Goal: Find specific page/section: Find specific page/section

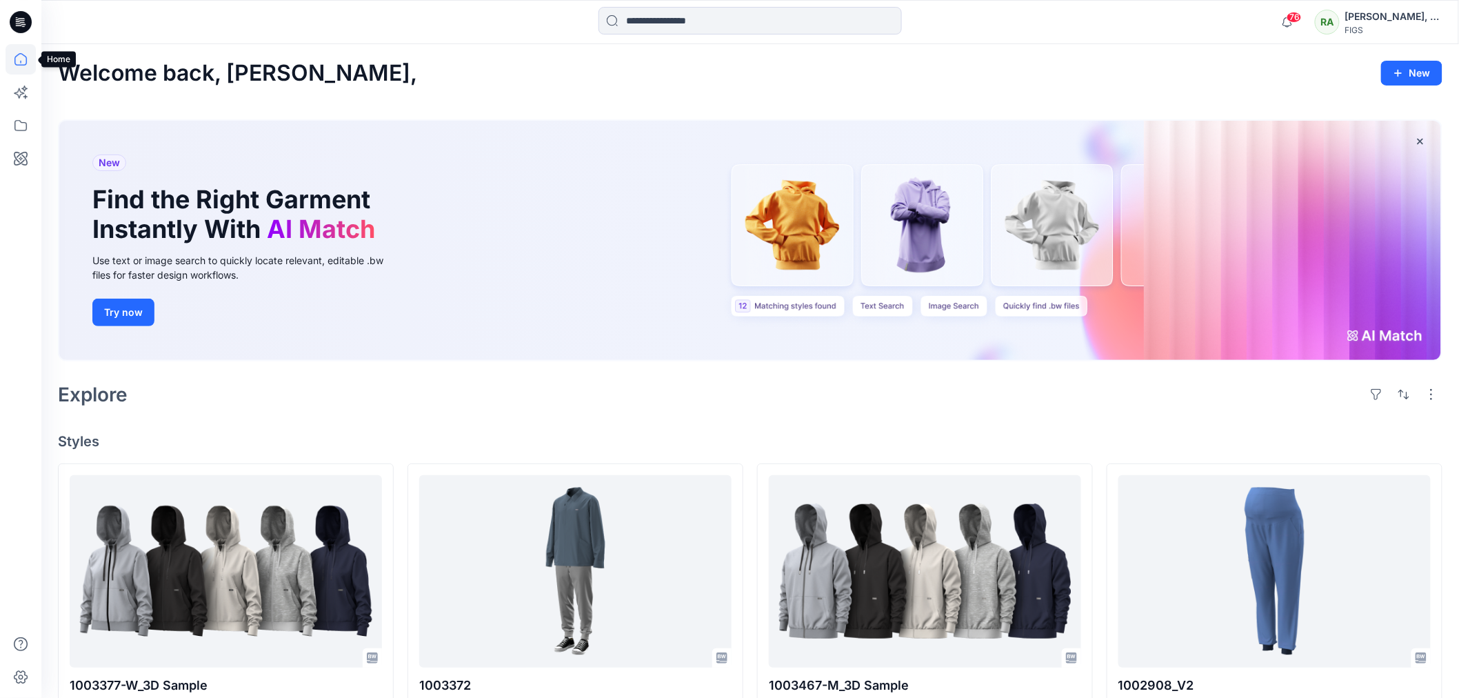
click at [22, 59] on icon at bounding box center [21, 59] width 30 height 30
click at [18, 121] on icon at bounding box center [21, 125] width 30 height 30
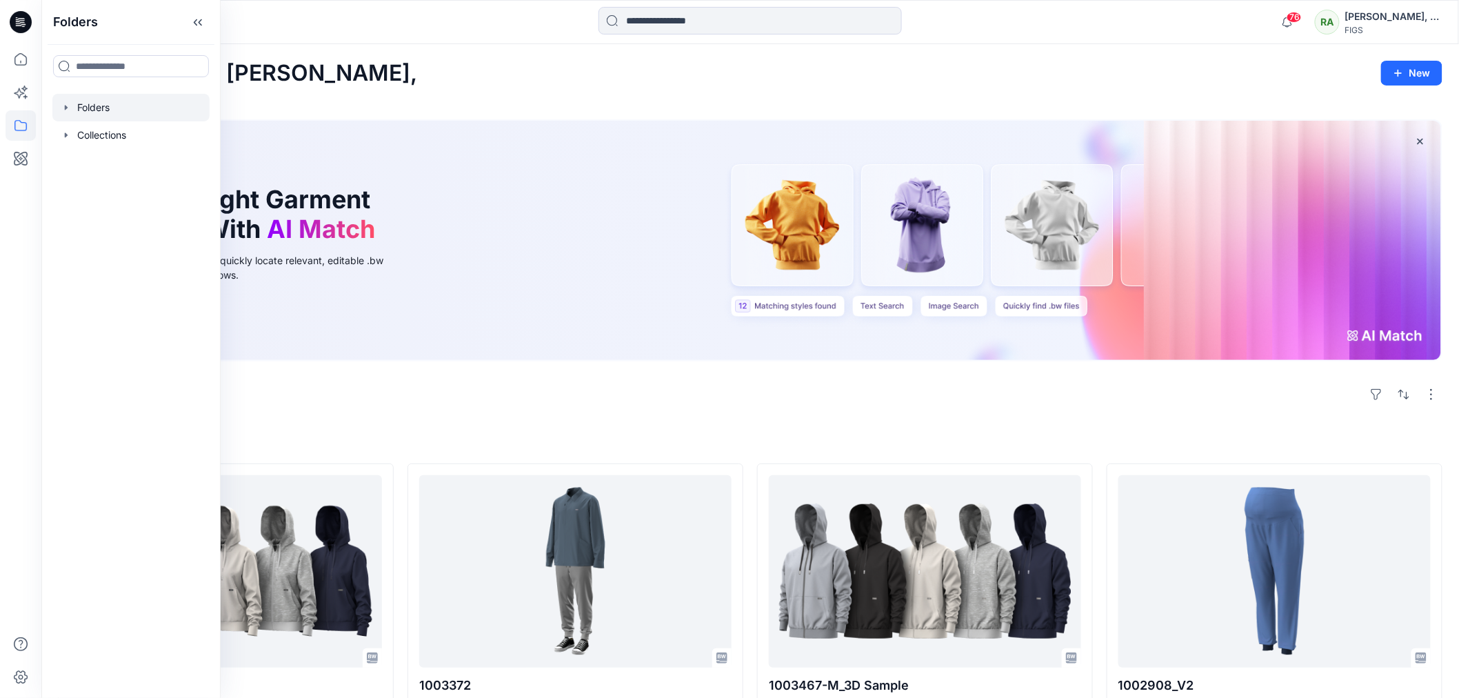
click at [101, 108] on div at bounding box center [130, 108] width 157 height 28
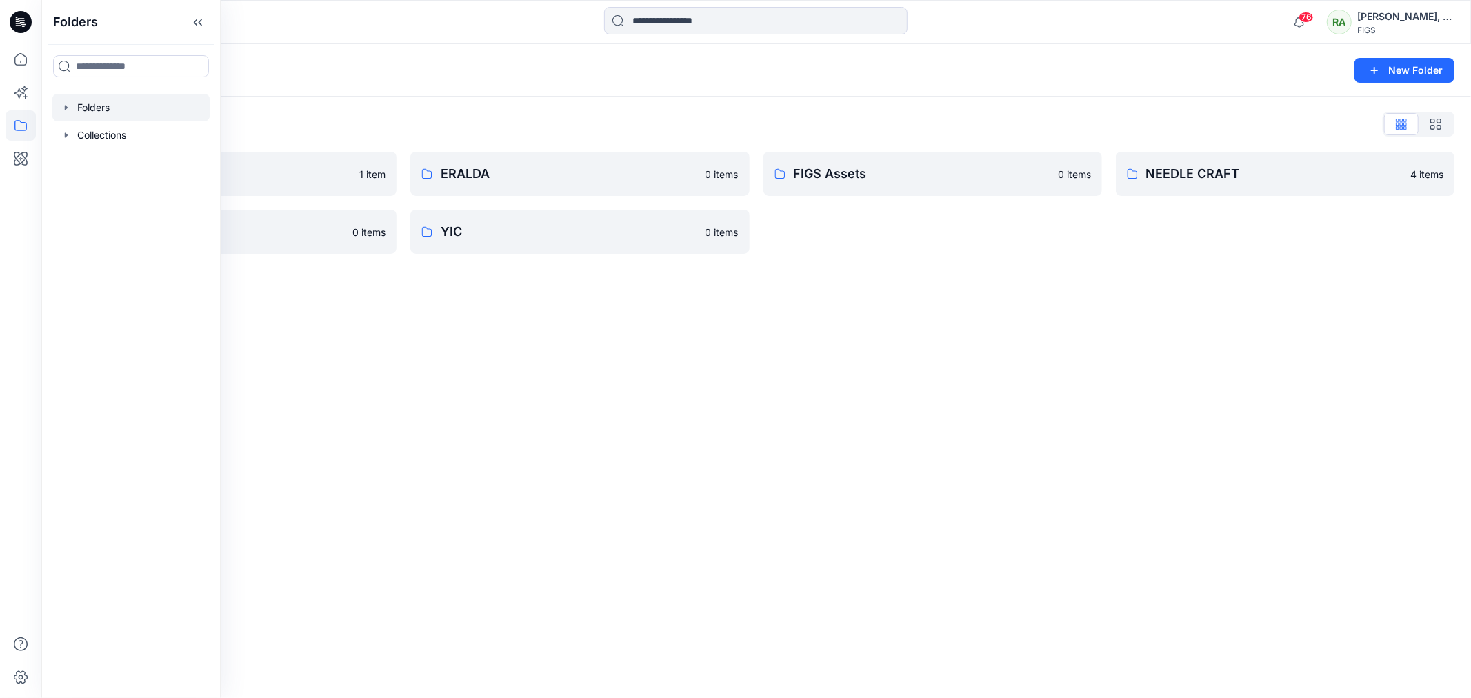
click at [885, 423] on div "Folders New Folder Folders List Browzwear Studio 1 item [PERSON_NAME] 0 items E…" at bounding box center [755, 371] width 1429 height 654
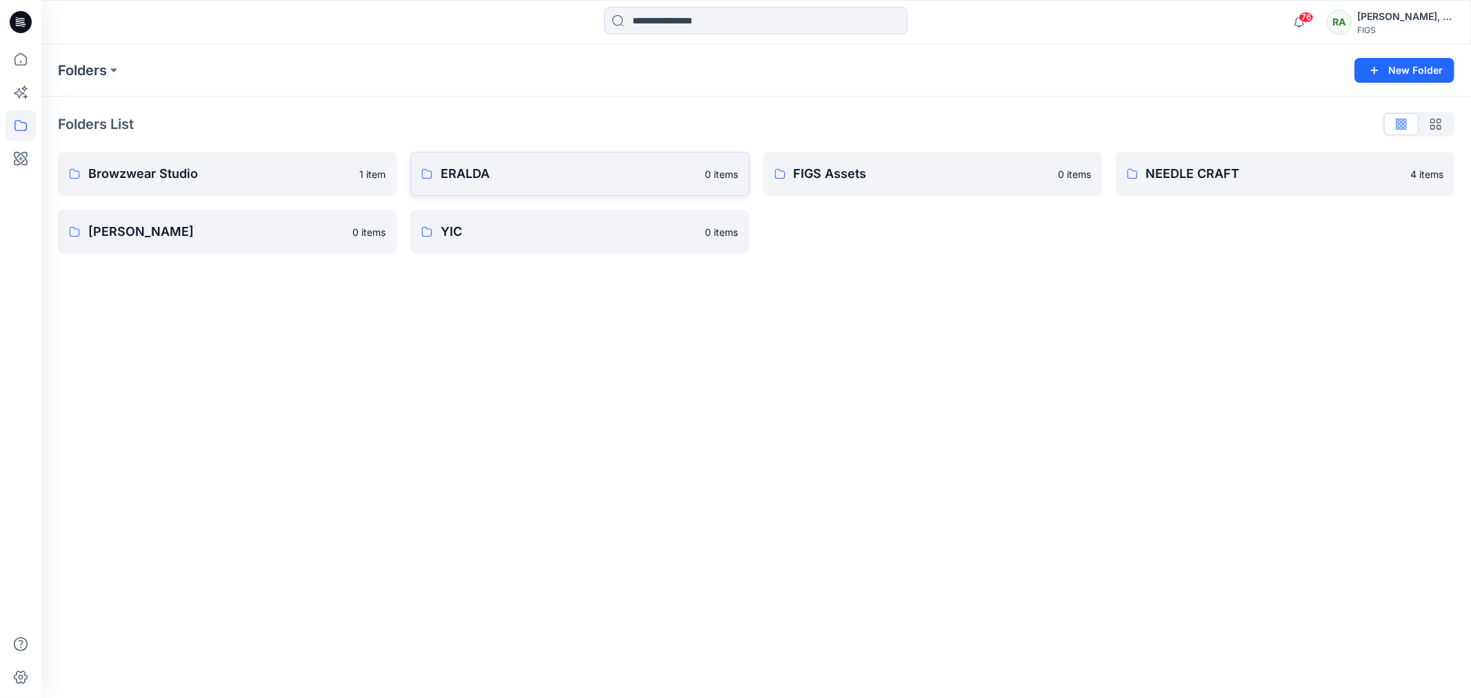
click at [510, 170] on p "ERALDA" at bounding box center [569, 173] width 256 height 19
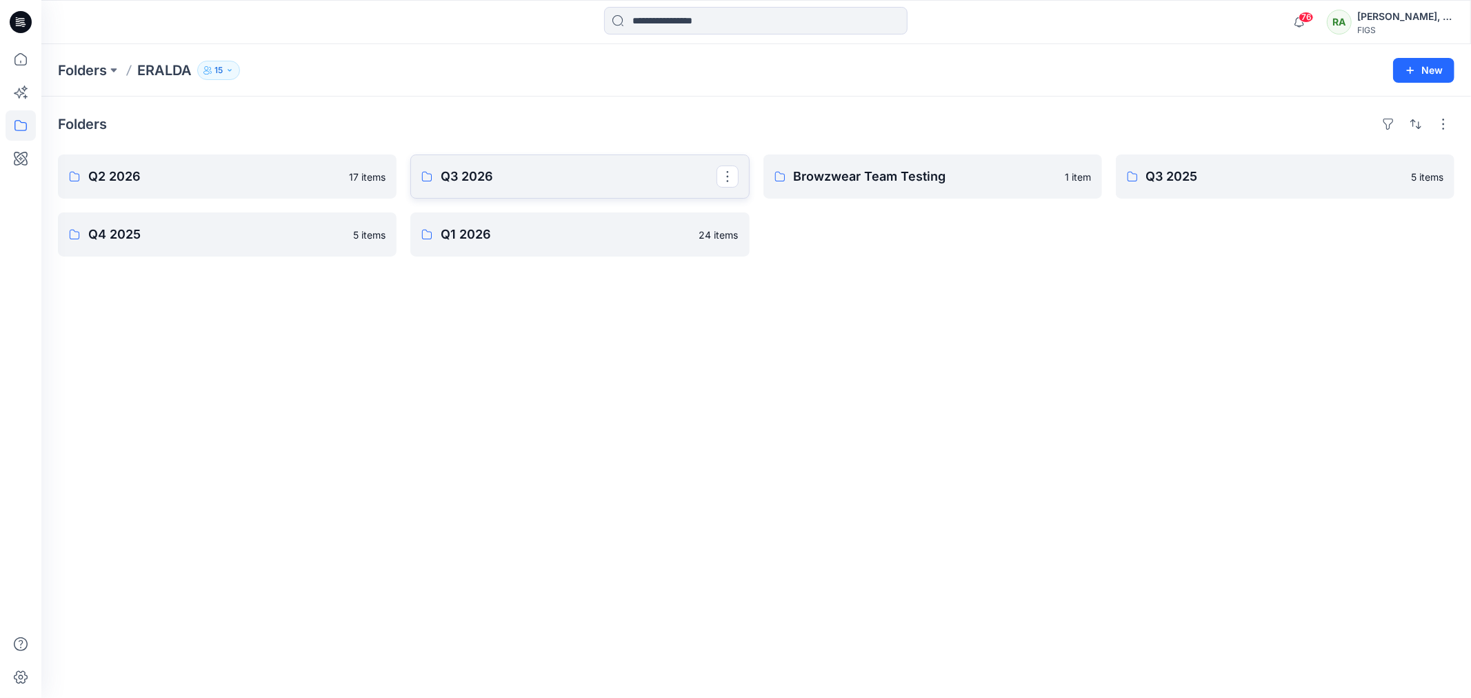
click at [531, 178] on p "Q3 2026" at bounding box center [578, 176] width 275 height 19
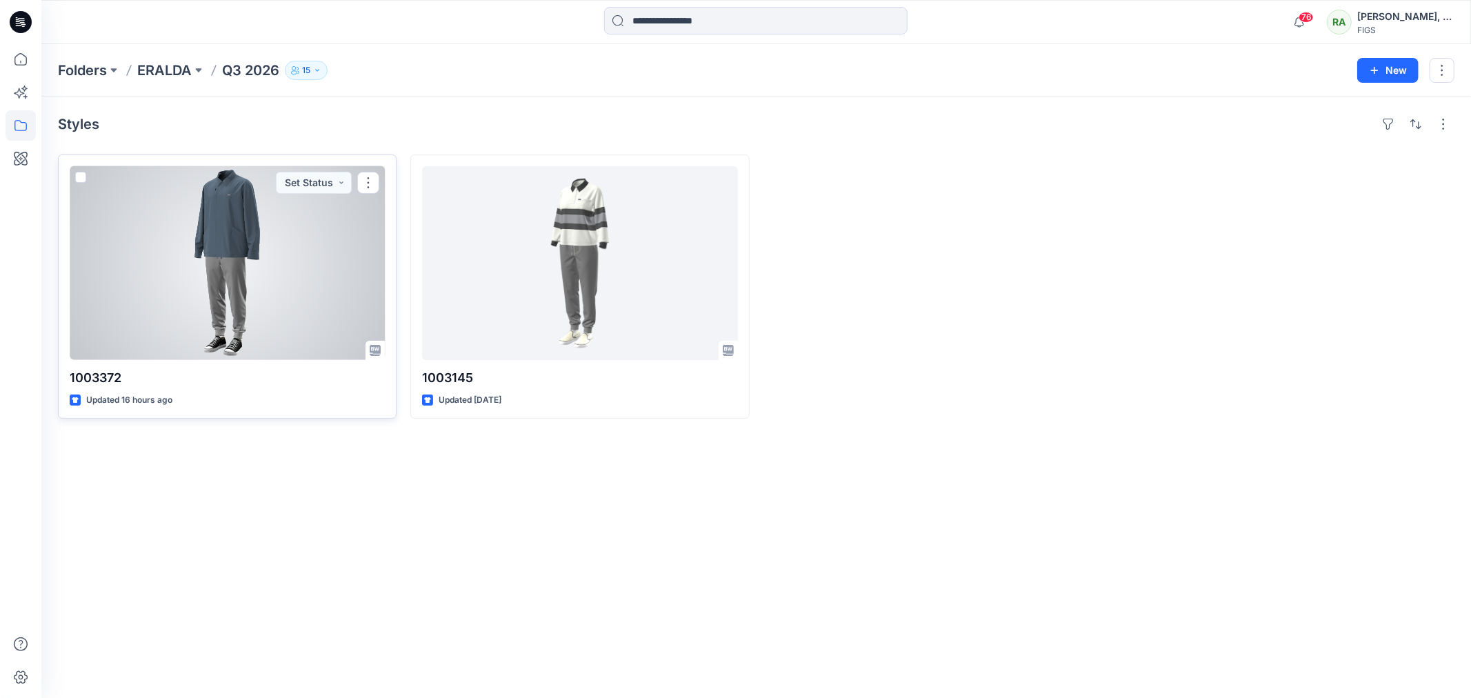
click at [251, 255] on div at bounding box center [227, 263] width 315 height 194
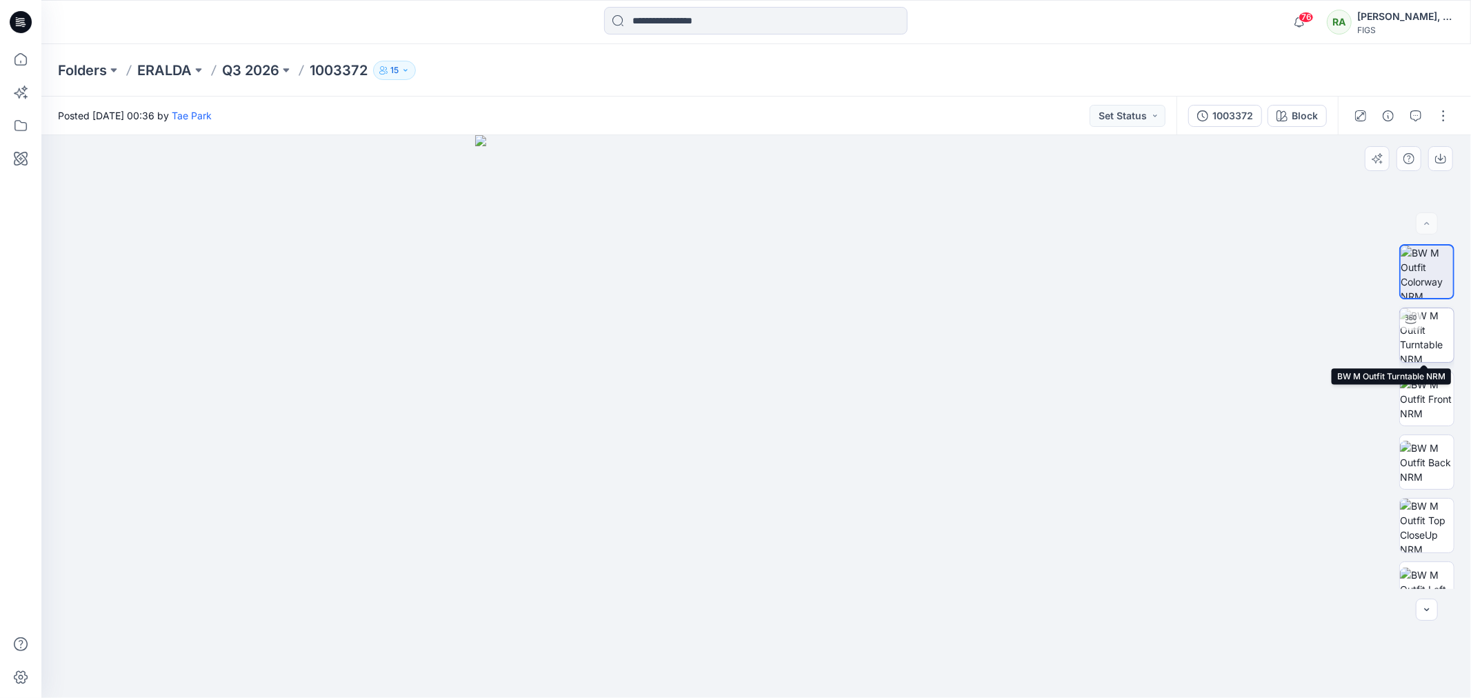
click at [1419, 329] on img at bounding box center [1427, 335] width 54 height 54
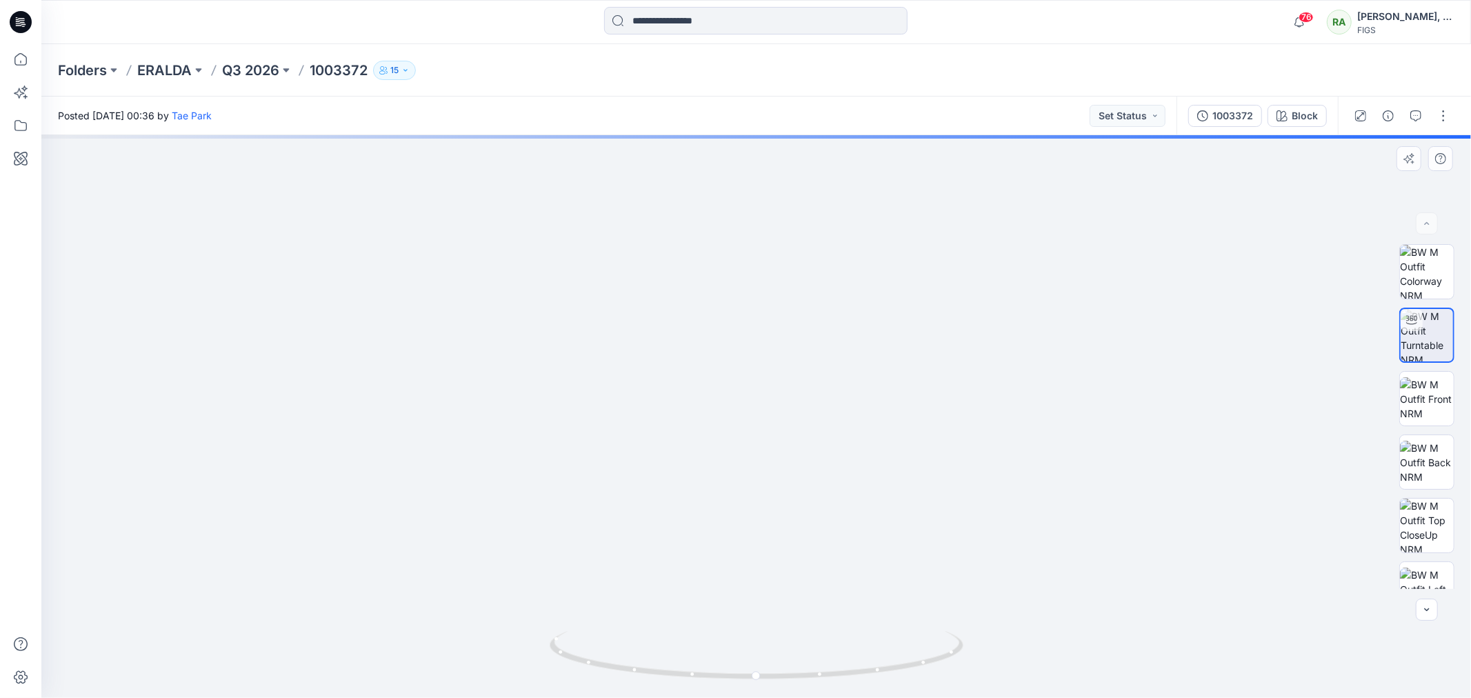
drag, startPoint x: 957, startPoint y: 270, endPoint x: 971, endPoint y: 554, distance: 284.4
click at [971, 554] on img at bounding box center [756, 402] width 1195 height 593
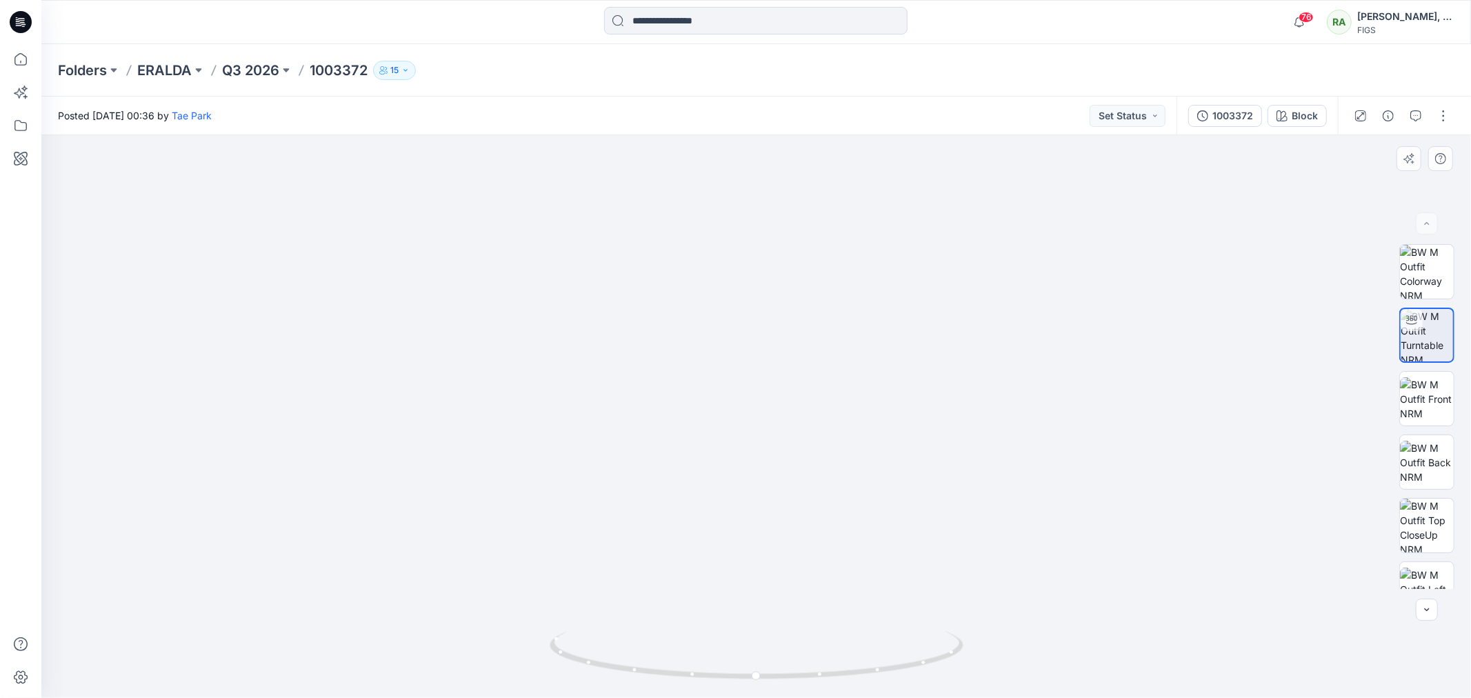
drag, startPoint x: 1016, startPoint y: 445, endPoint x: 743, endPoint y: 453, distance: 273.9
click at [743, 453] on img at bounding box center [747, 399] width 1448 height 596
click at [1019, 632] on img at bounding box center [747, 399] width 1448 height 596
click at [992, 646] on img at bounding box center [747, 399] width 1448 height 596
drag, startPoint x: 757, startPoint y: 678, endPoint x: 569, endPoint y: 663, distance: 188.9
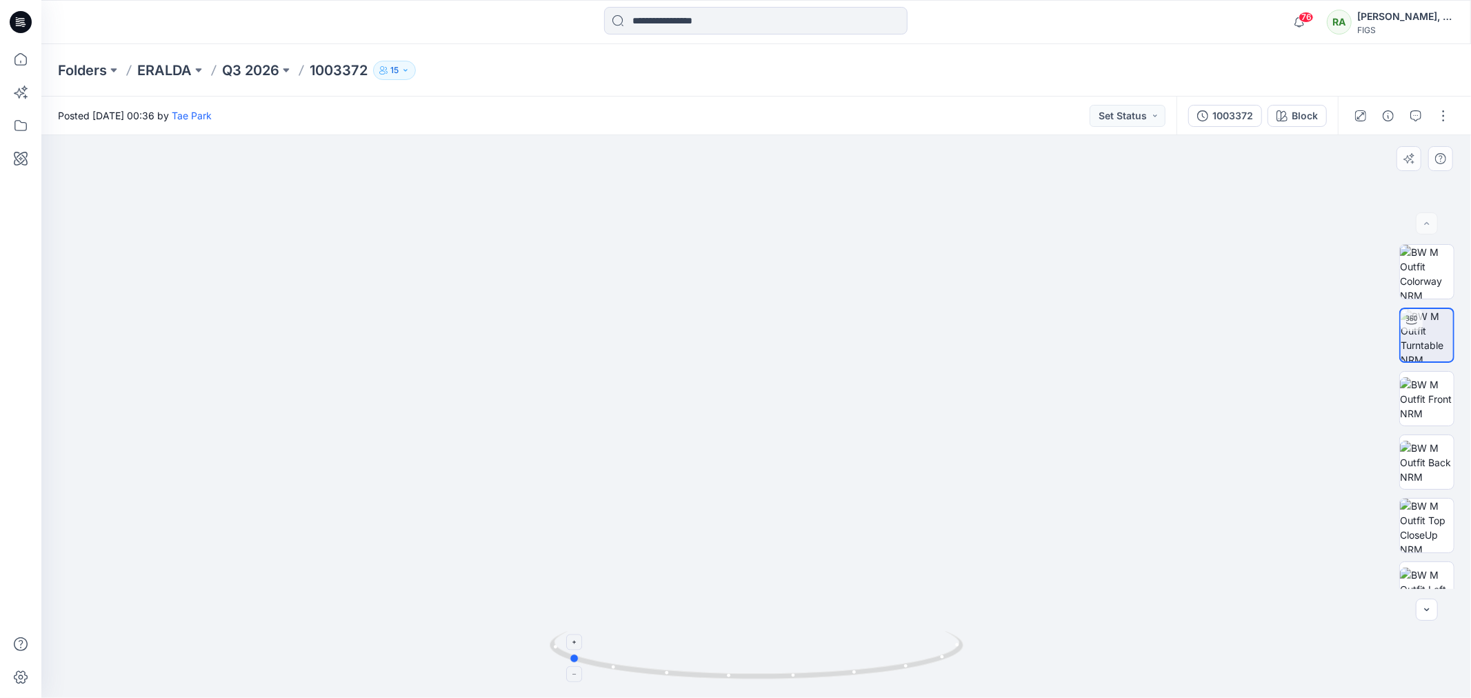
click at [569, 663] on icon at bounding box center [758, 657] width 417 height 52
click at [1423, 383] on img at bounding box center [1427, 398] width 54 height 43
drag, startPoint x: 815, startPoint y: 203, endPoint x: 810, endPoint y: 463, distance: 260.0
click at [810, 463] on img at bounding box center [757, 416] width 672 height 563
drag, startPoint x: 819, startPoint y: 183, endPoint x: 823, endPoint y: 258, distance: 74.6
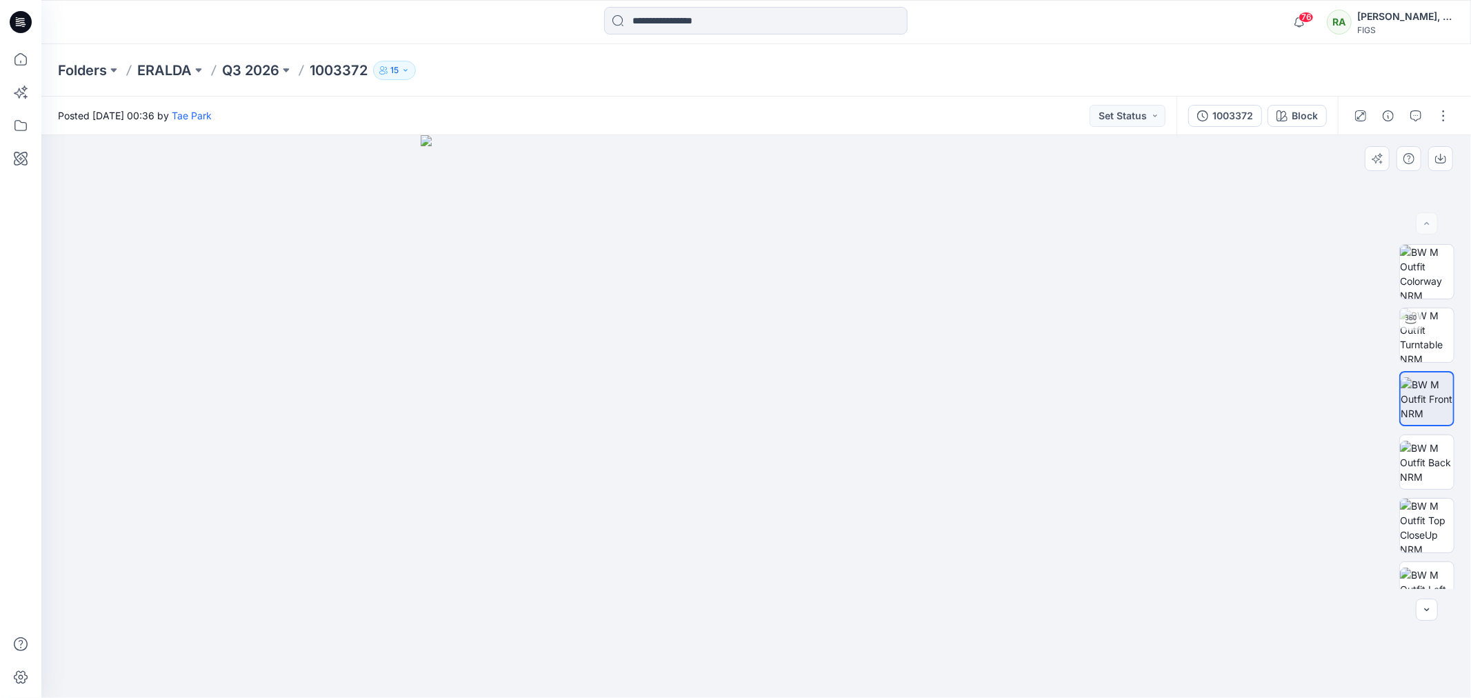
click at [823, 259] on img at bounding box center [757, 416] width 672 height 563
click at [1421, 527] on img at bounding box center [1427, 526] width 54 height 54
drag, startPoint x: 943, startPoint y: 268, endPoint x: 968, endPoint y: 443, distance: 177.7
click at [968, 443] on img at bounding box center [756, 416] width 781 height 563
click at [1428, 339] on img at bounding box center [1427, 335] width 54 height 54
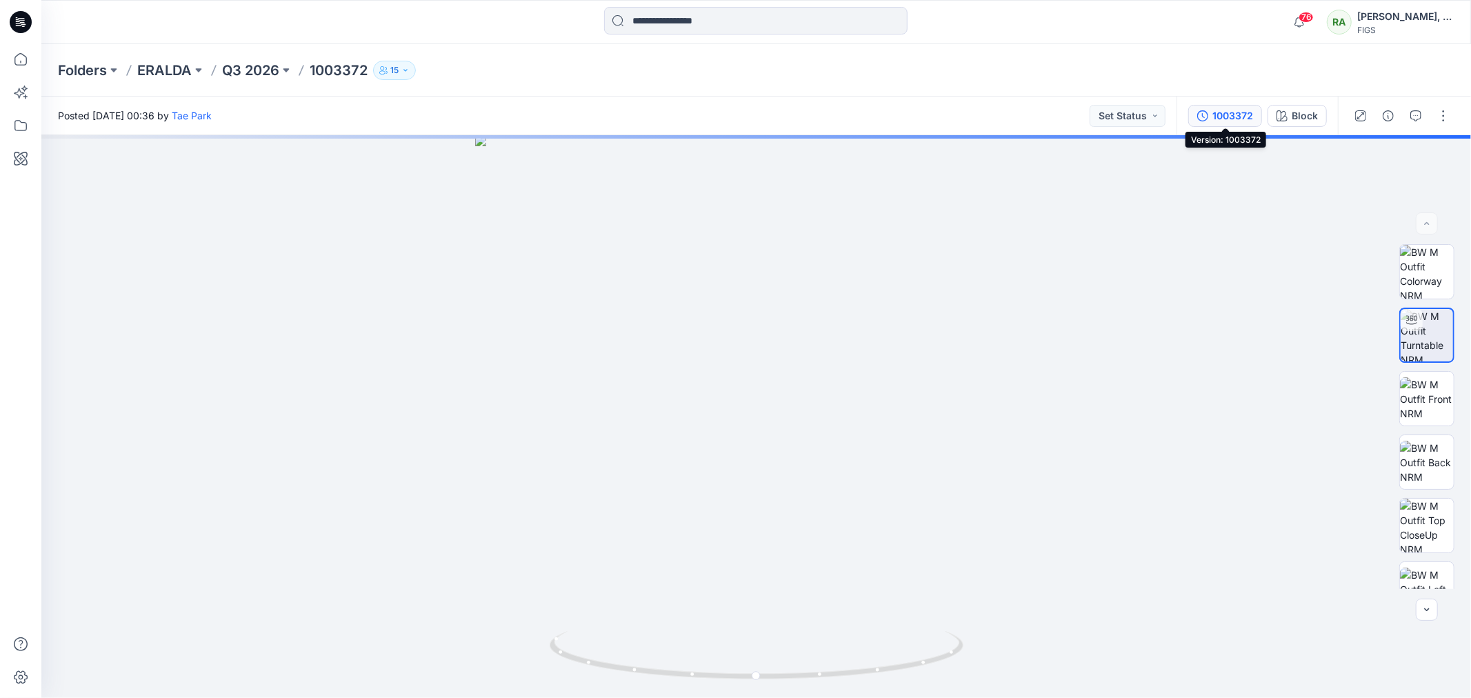
click at [1234, 119] on div "1003372" at bounding box center [1232, 115] width 41 height 15
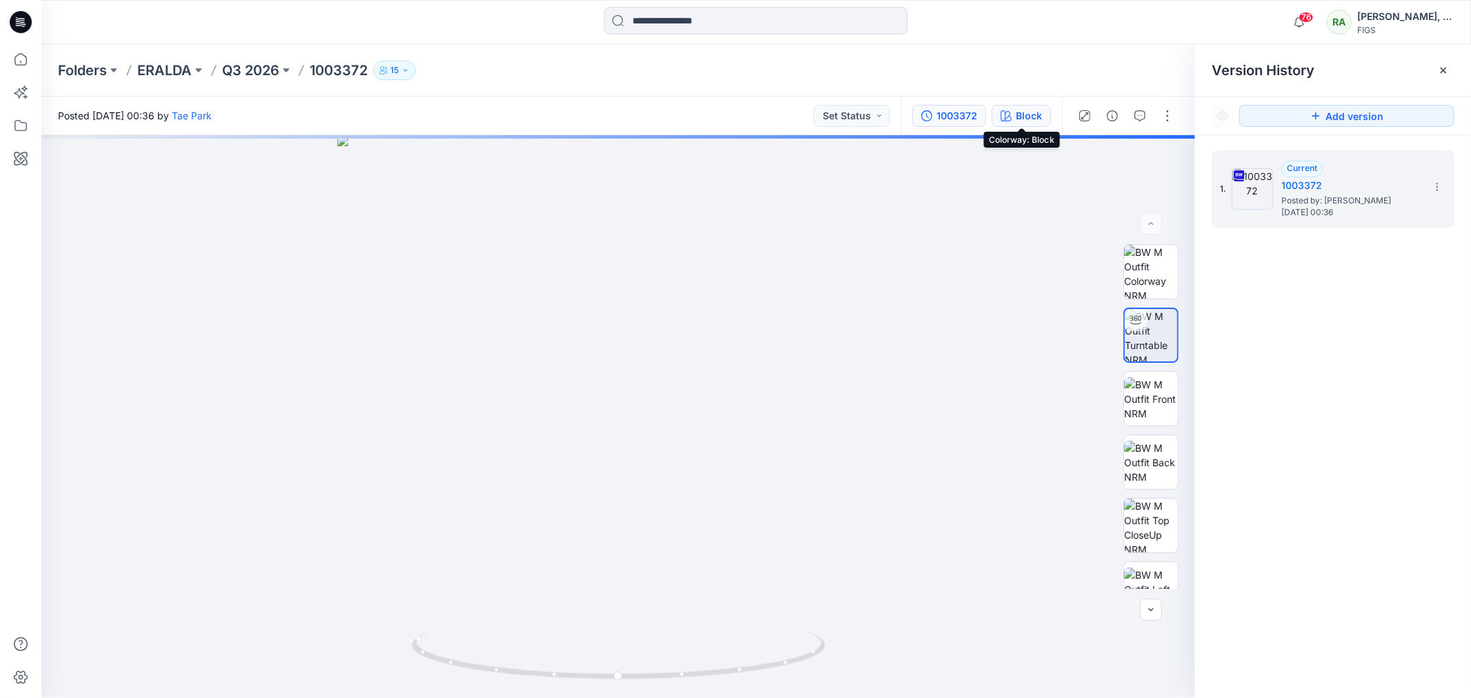
click at [1032, 111] on div "Block" at bounding box center [1029, 115] width 26 height 15
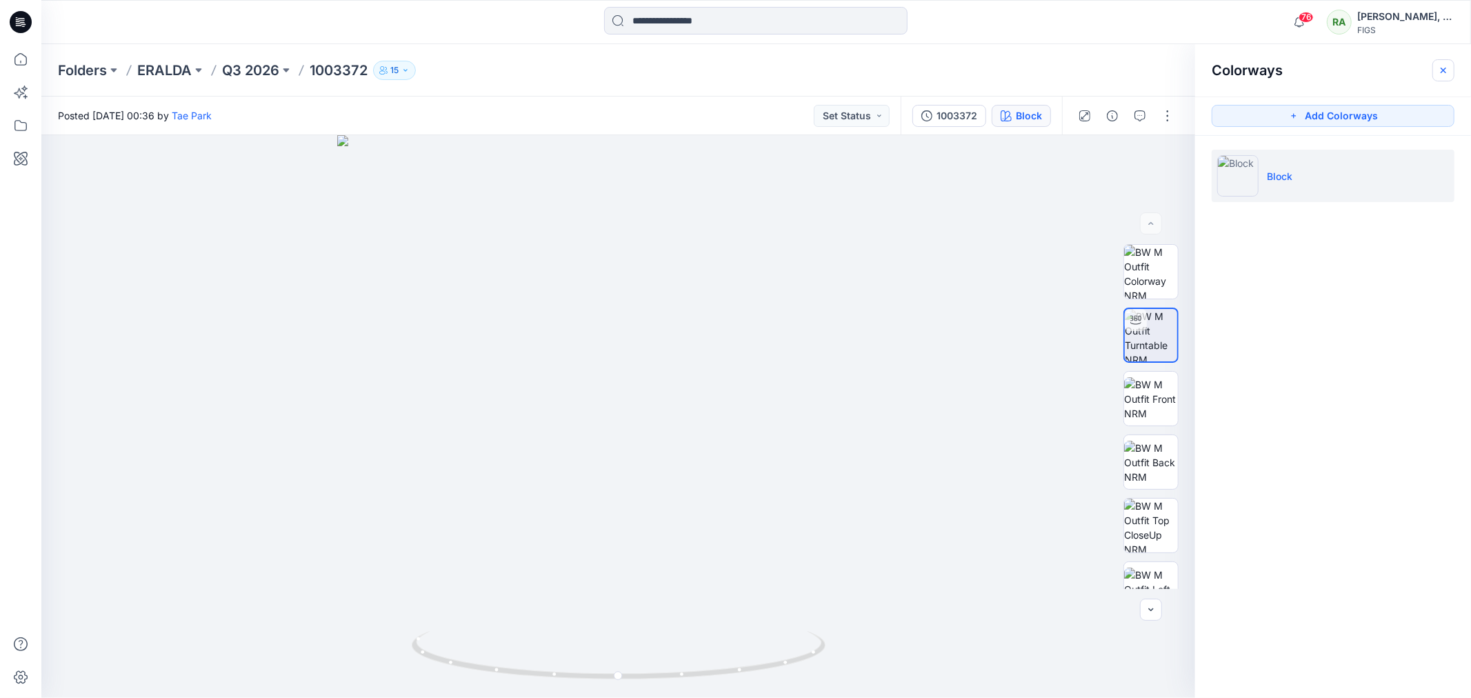
click at [1444, 65] on icon "button" at bounding box center [1443, 70] width 11 height 11
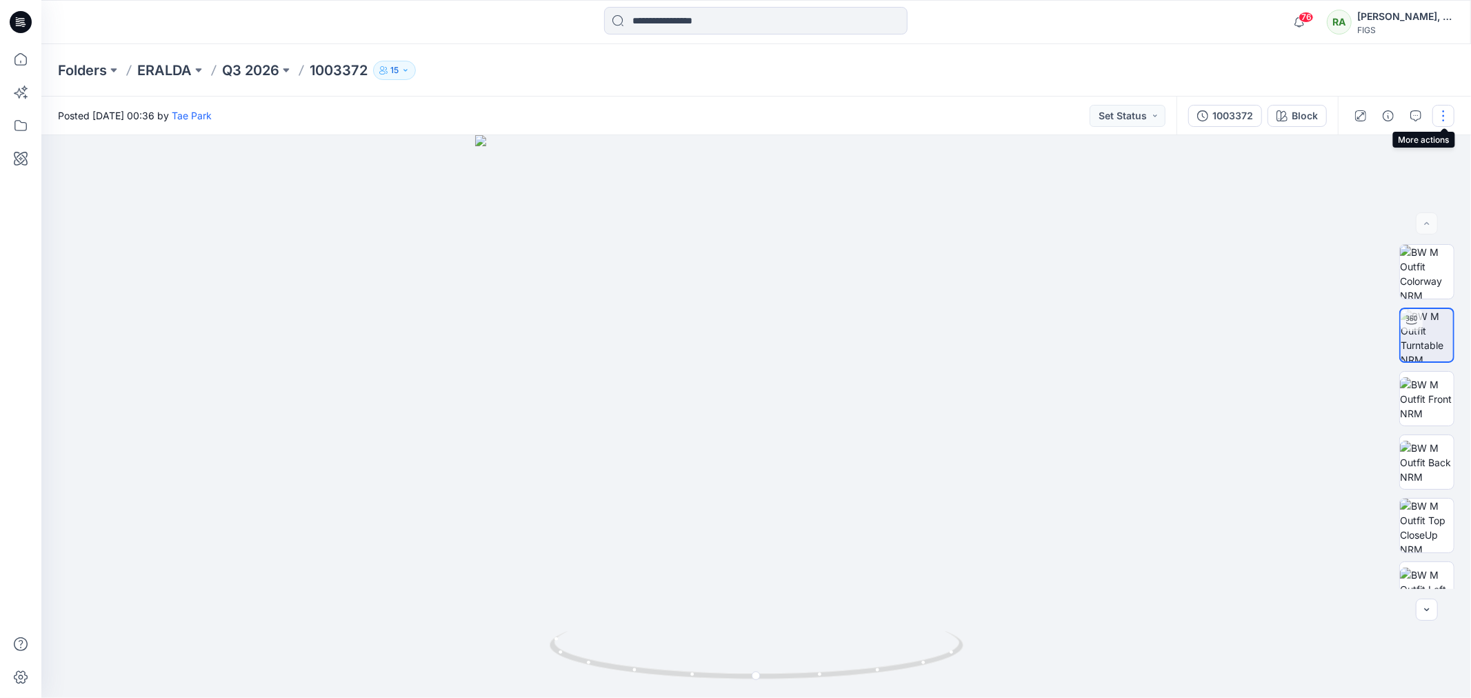
click at [1441, 110] on button "button" at bounding box center [1443, 116] width 22 height 22
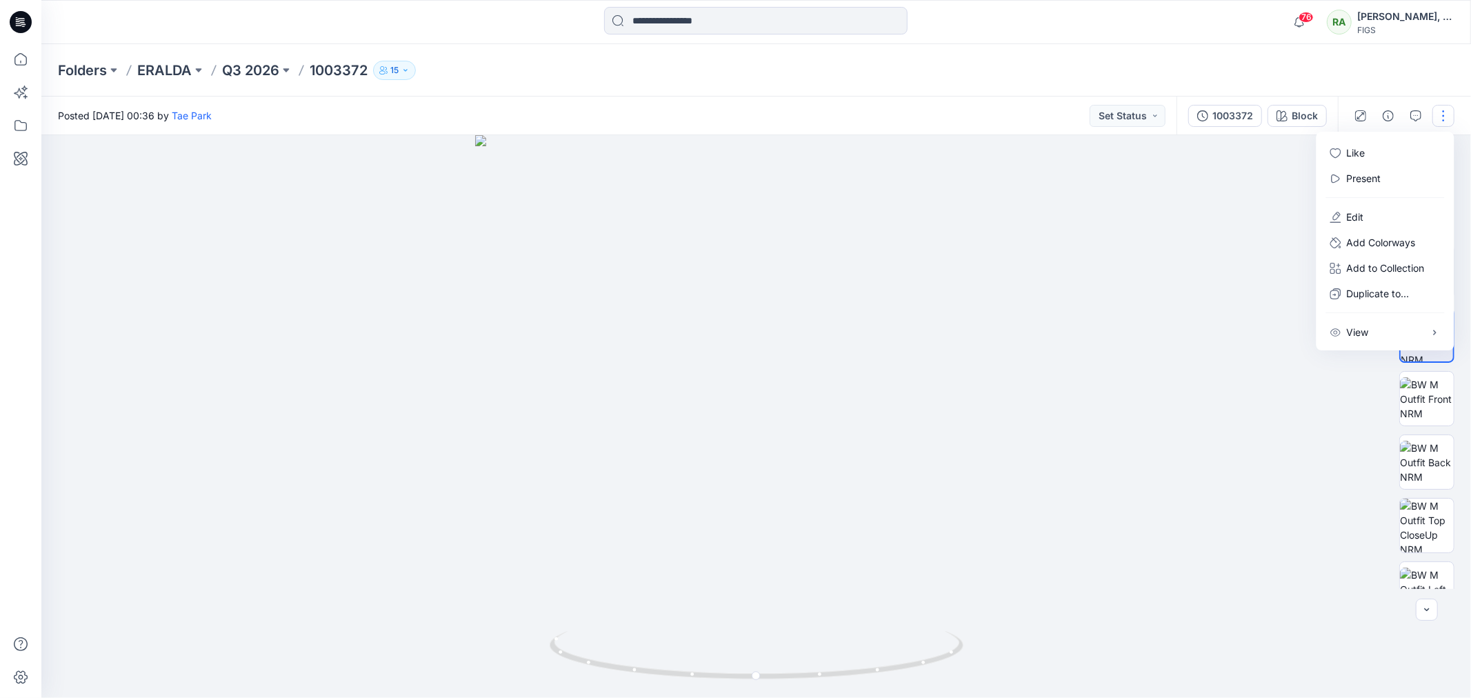
click at [1198, 345] on div at bounding box center [755, 416] width 1429 height 563
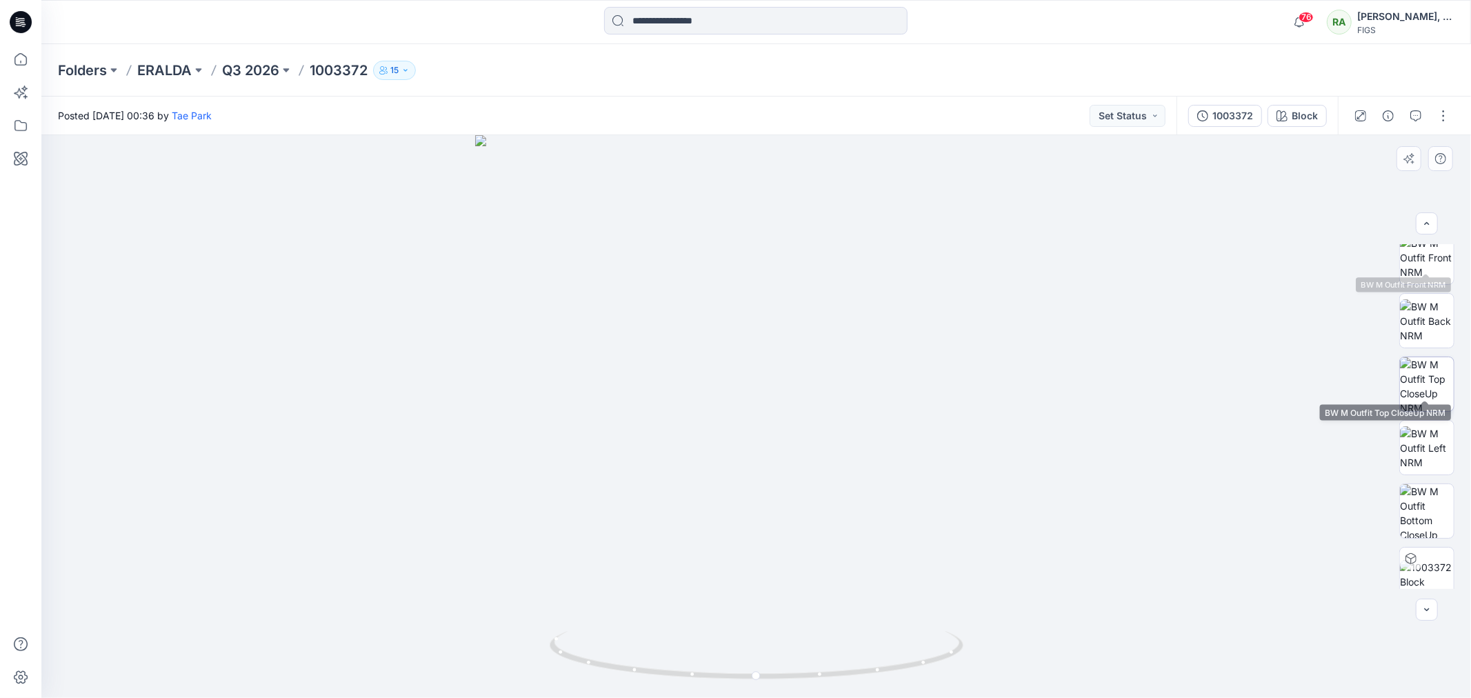
scroll to position [154, 0]
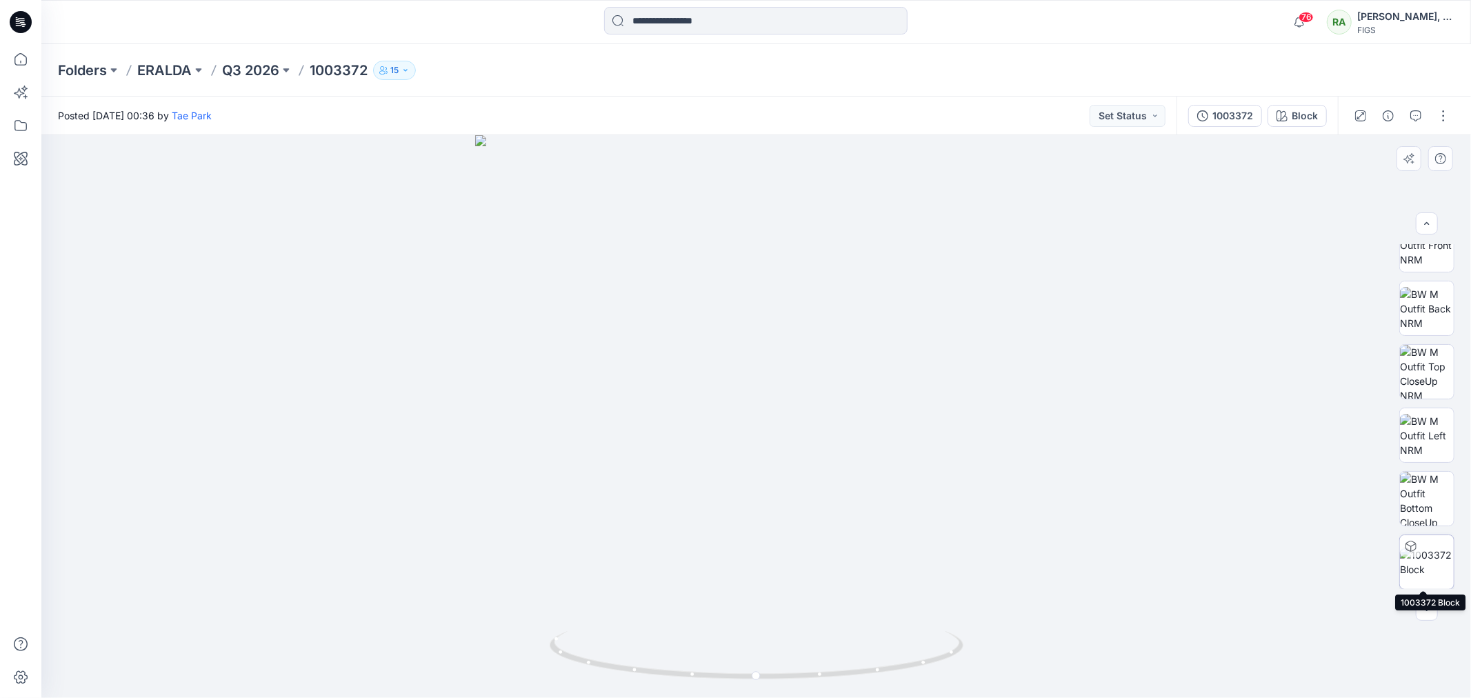
click at [1441, 548] on img at bounding box center [1427, 562] width 54 height 29
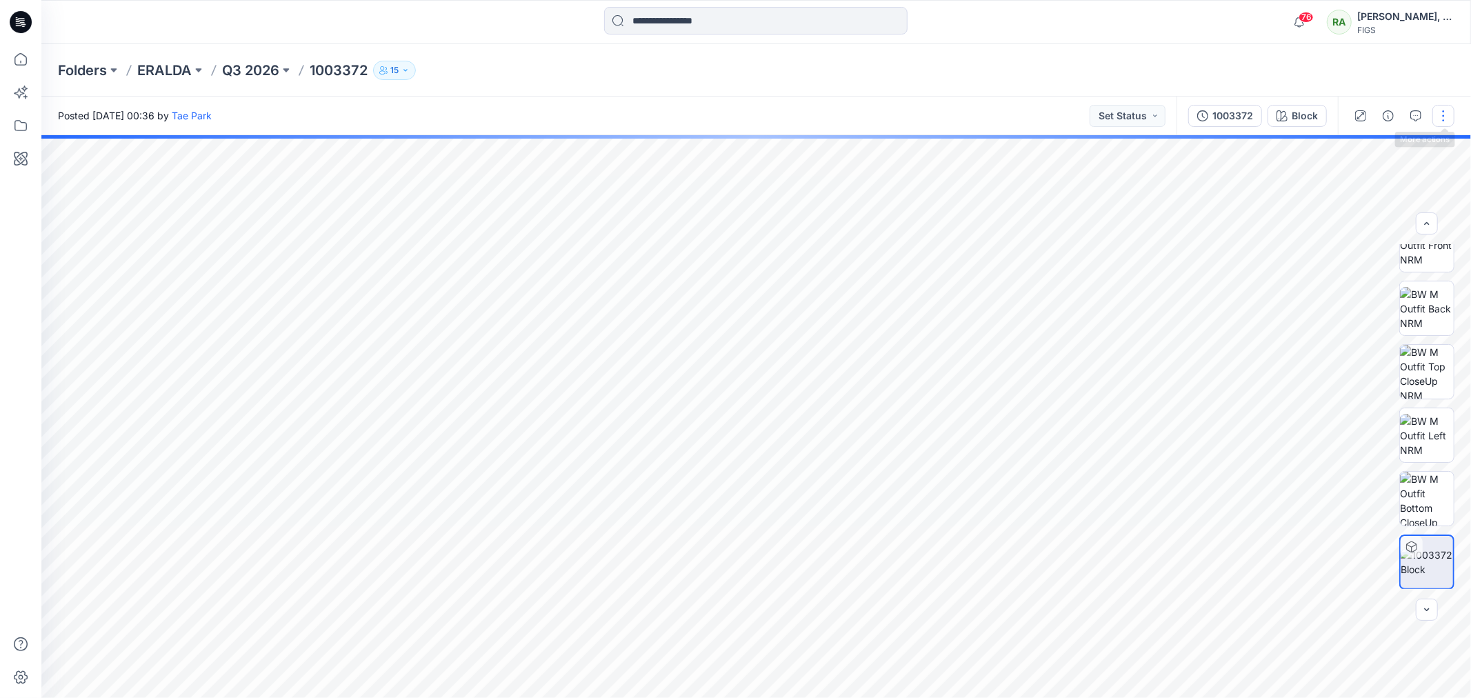
click at [1443, 121] on button "button" at bounding box center [1443, 116] width 22 height 22
click at [1436, 563] on img at bounding box center [1427, 562] width 52 height 29
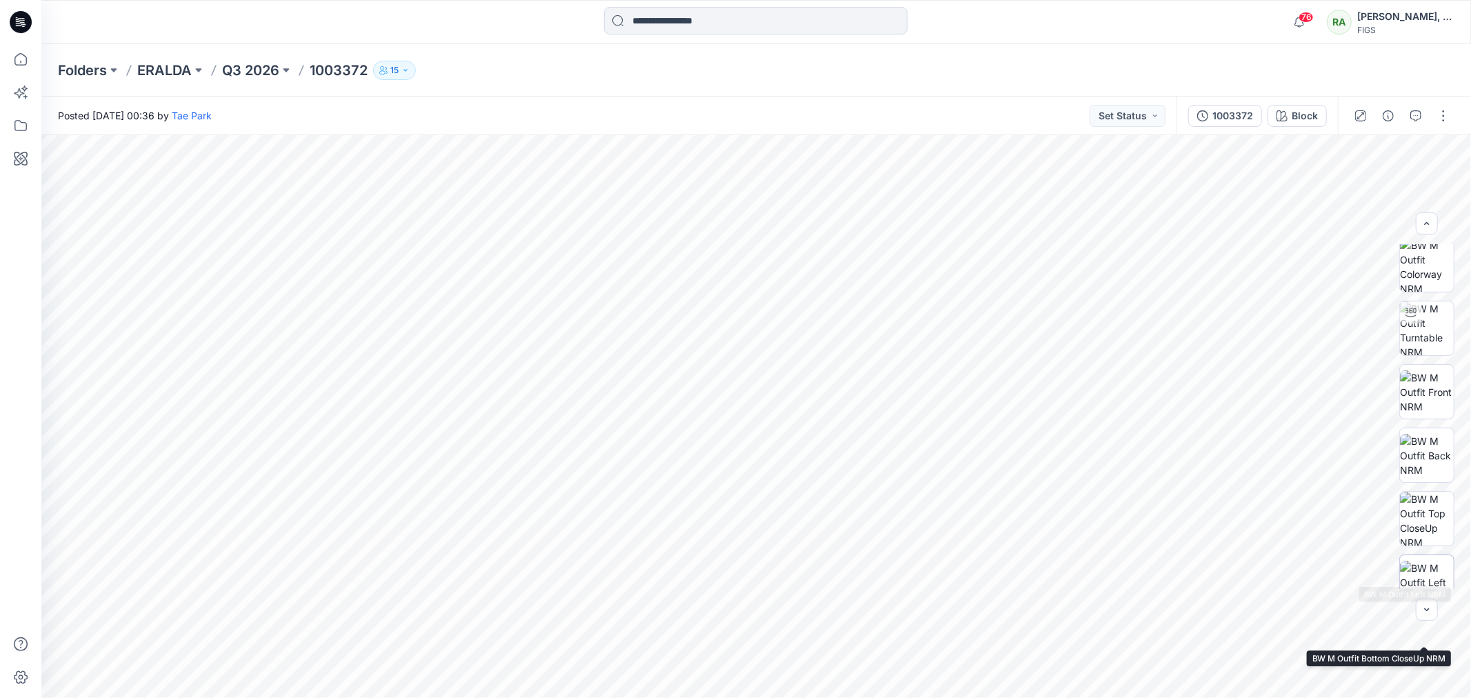
scroll to position [0, 0]
click at [1448, 332] on img at bounding box center [1427, 335] width 54 height 54
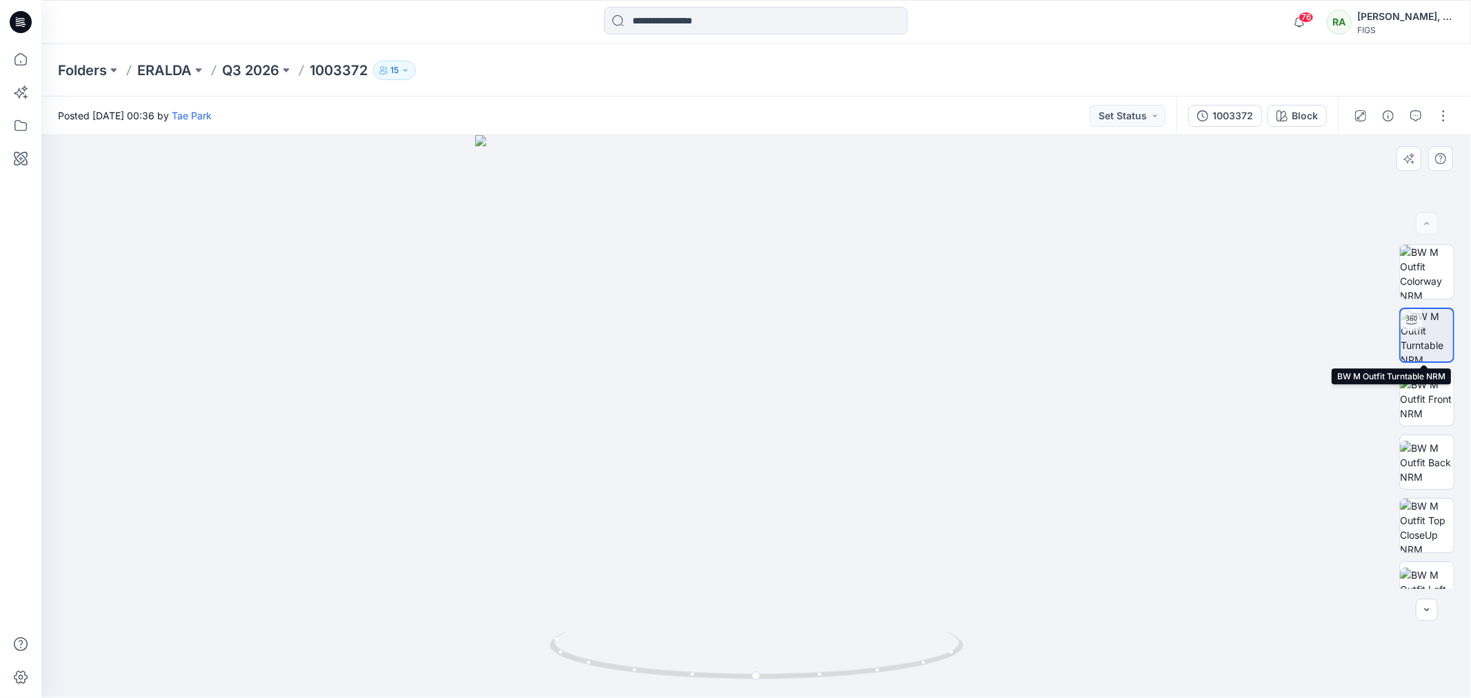
click at [1436, 326] on img at bounding box center [1427, 335] width 52 height 52
click at [1441, 112] on button "button" at bounding box center [1443, 116] width 22 height 22
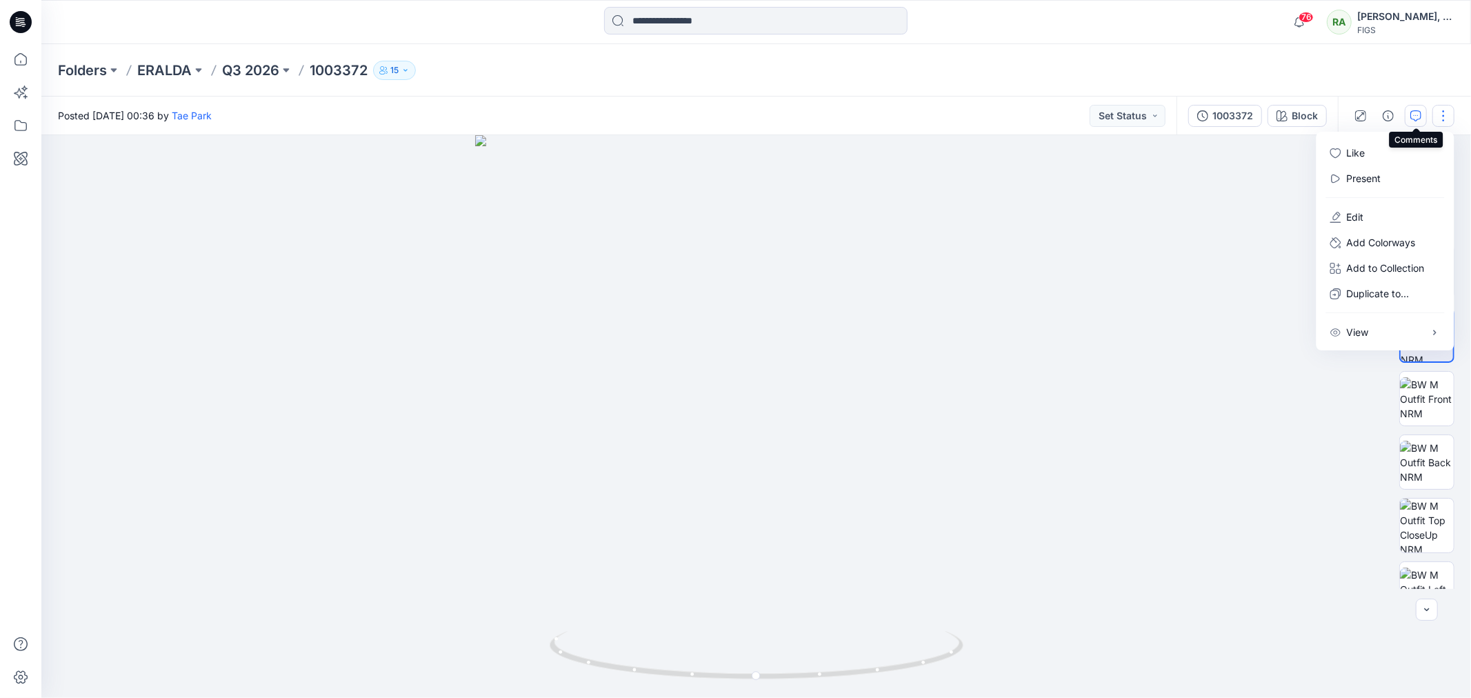
click at [1412, 119] on icon "button" at bounding box center [1415, 115] width 11 height 11
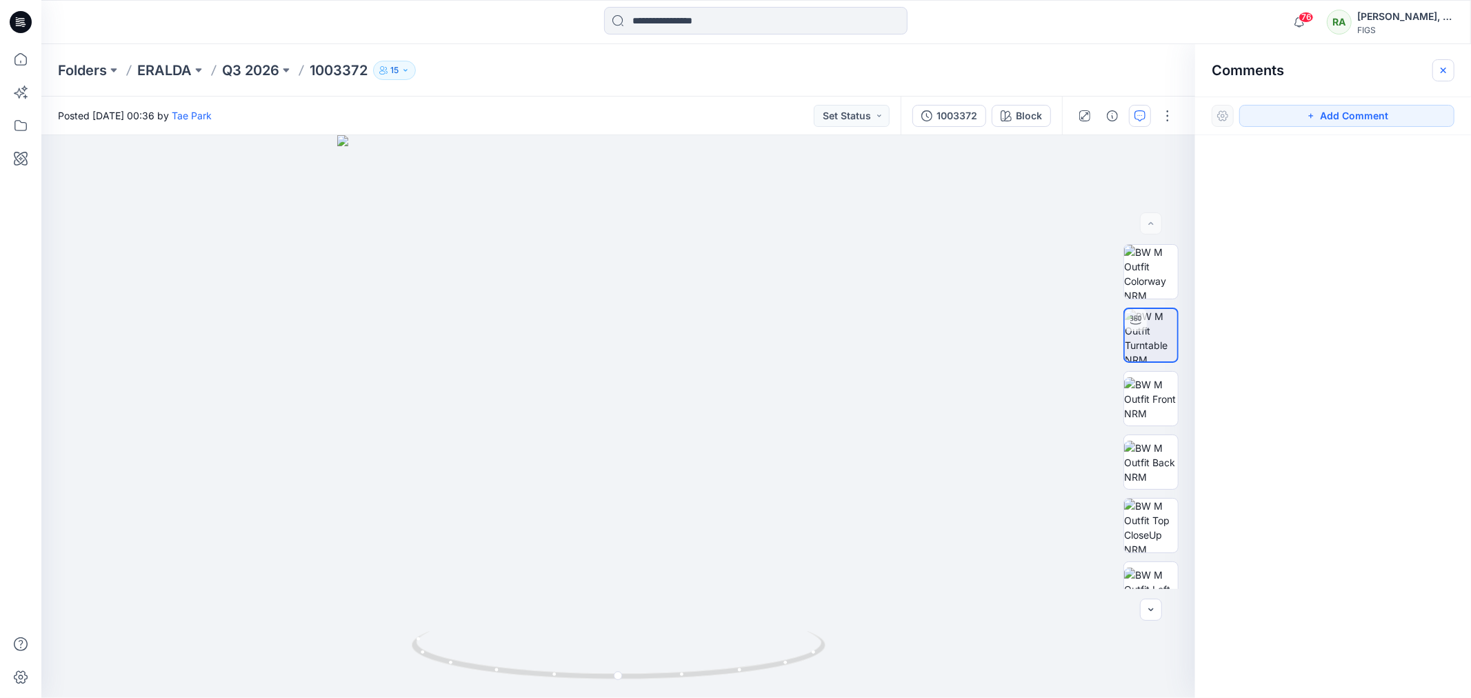
click at [1445, 66] on icon "button" at bounding box center [1443, 70] width 11 height 11
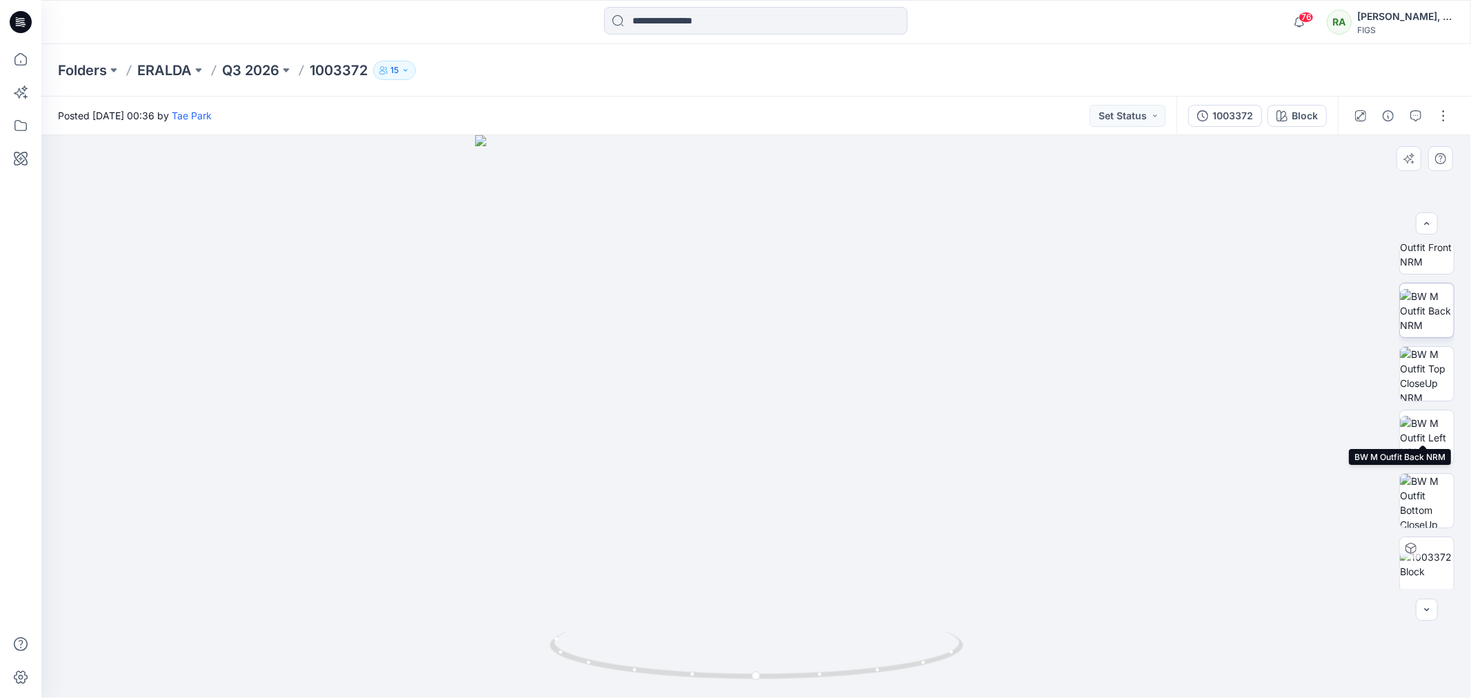
scroll to position [153, 0]
click at [1426, 492] on img at bounding box center [1427, 499] width 54 height 54
drag, startPoint x: 1009, startPoint y: 424, endPoint x: 773, endPoint y: 433, distance: 236.0
click at [771, 432] on img at bounding box center [756, 416] width 563 height 563
drag, startPoint x: 800, startPoint y: 496, endPoint x: 605, endPoint y: 500, distance: 194.5
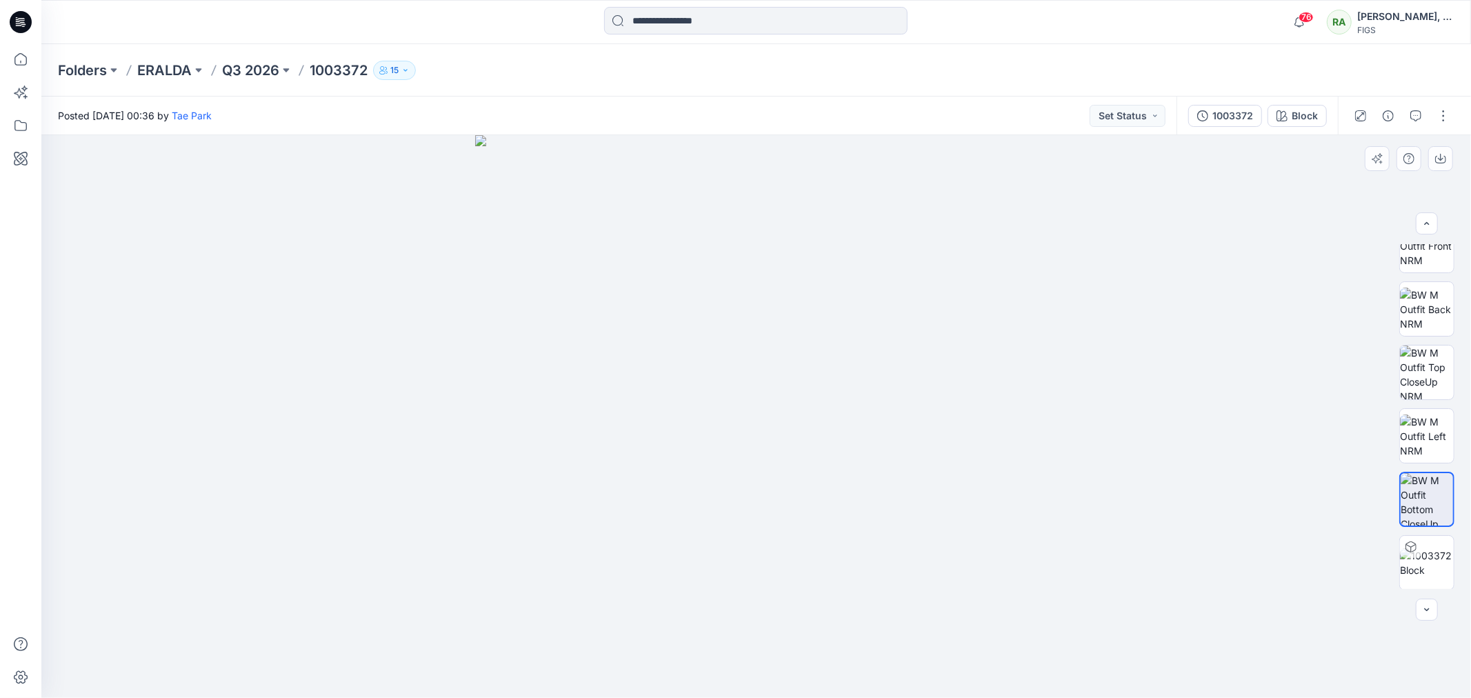
click at [605, 500] on img at bounding box center [756, 416] width 563 height 563
